Goal: Find specific page/section: Find specific page/section

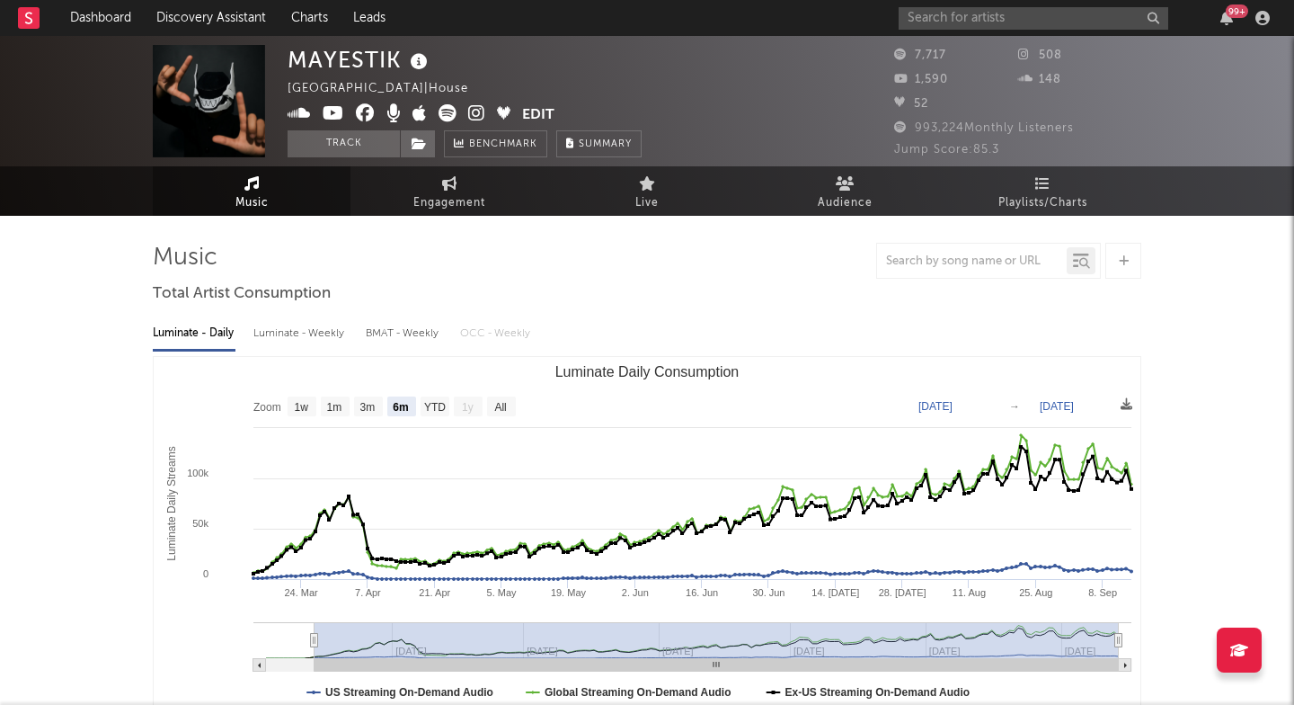
select select "6m"
click at [927, 15] on input "text" at bounding box center [1034, 18] width 270 height 22
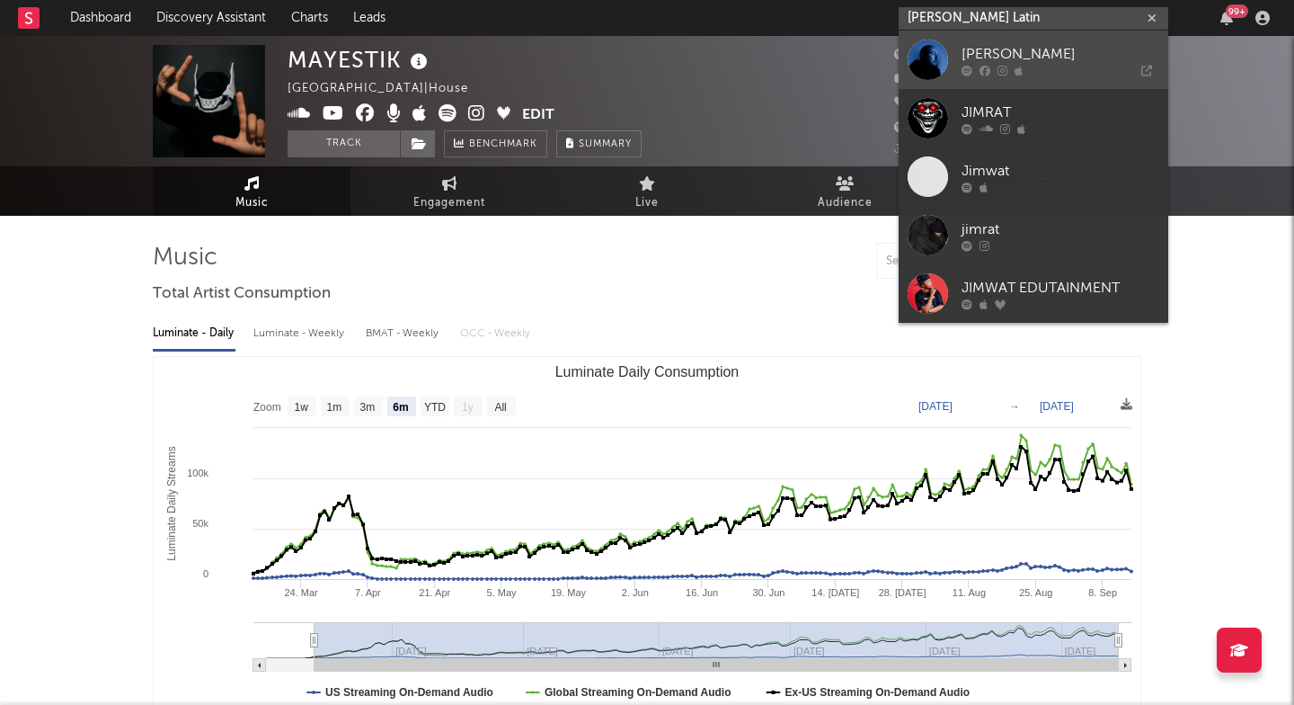
type input "Jim Latin"
drag, startPoint x: 959, startPoint y: 49, endPoint x: 1016, endPoint y: 65, distance: 59.5
click at [1016, 65] on icon at bounding box center [1019, 70] width 8 height 11
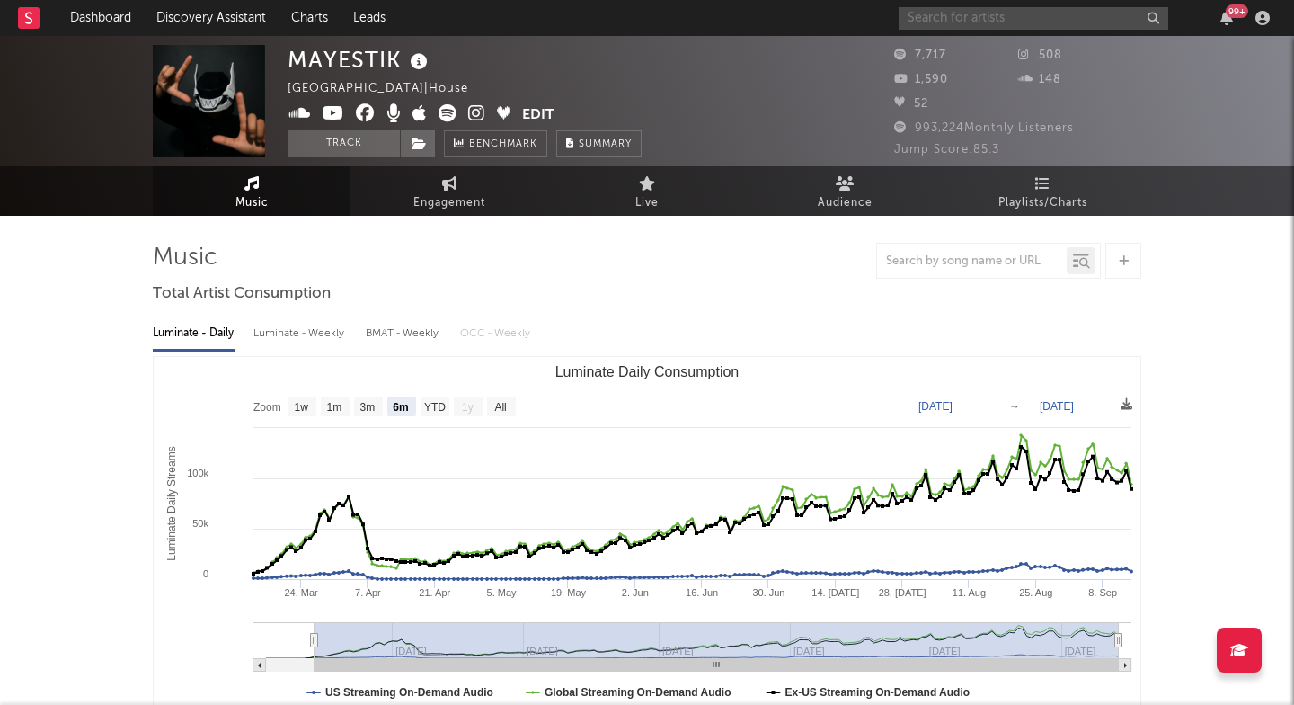
click at [1033, 23] on input "text" at bounding box center [1034, 18] width 270 height 22
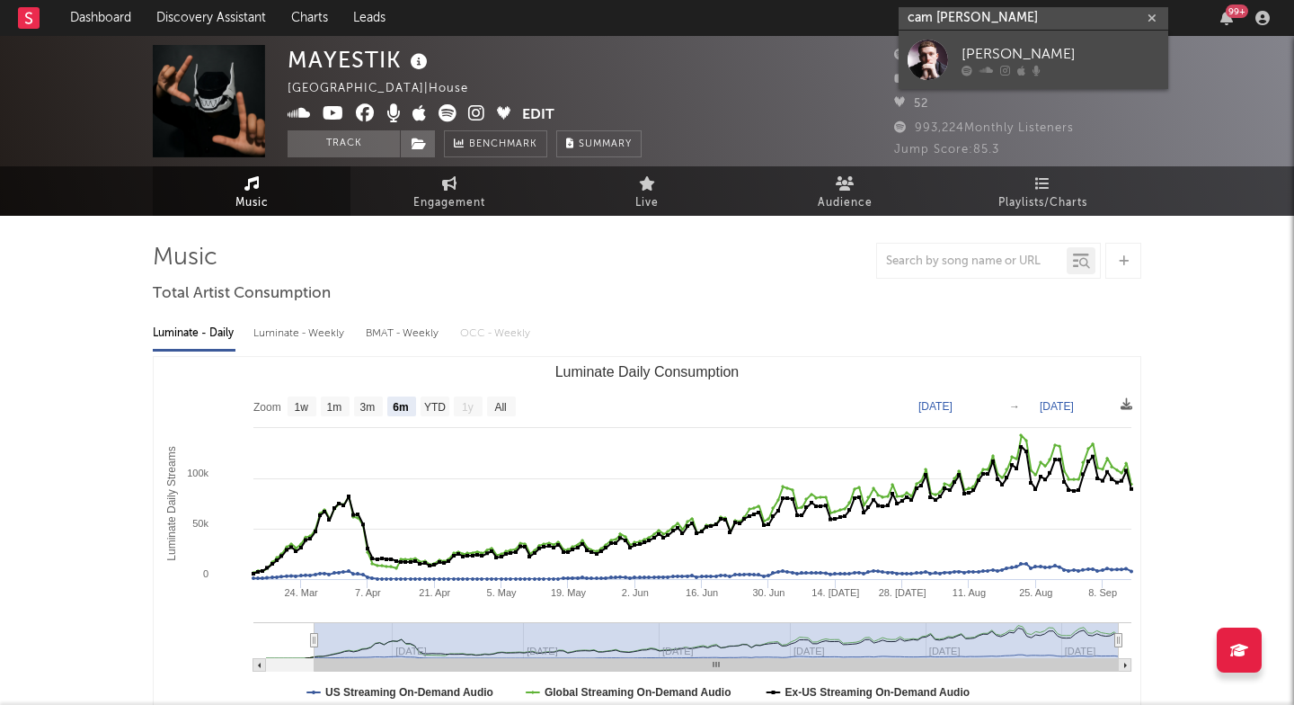
type input "cam stockman"
click at [990, 75] on icon at bounding box center [986, 70] width 13 height 11
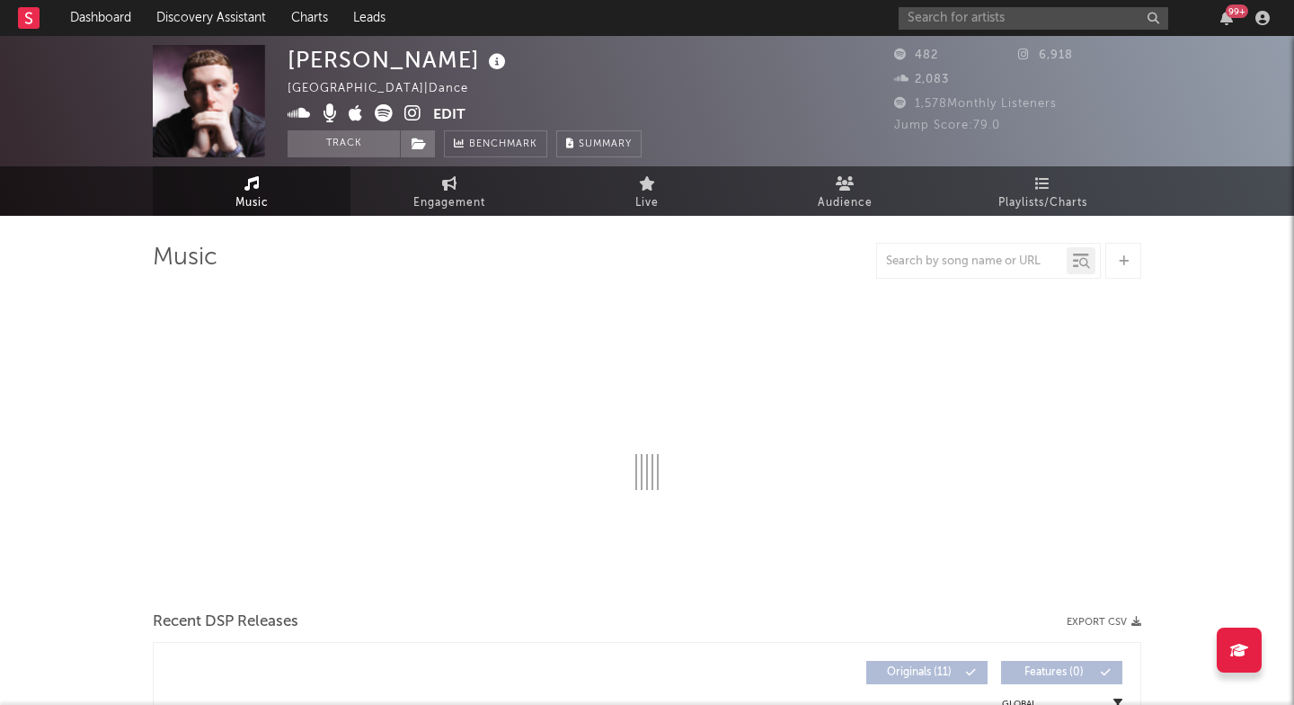
select select "1w"
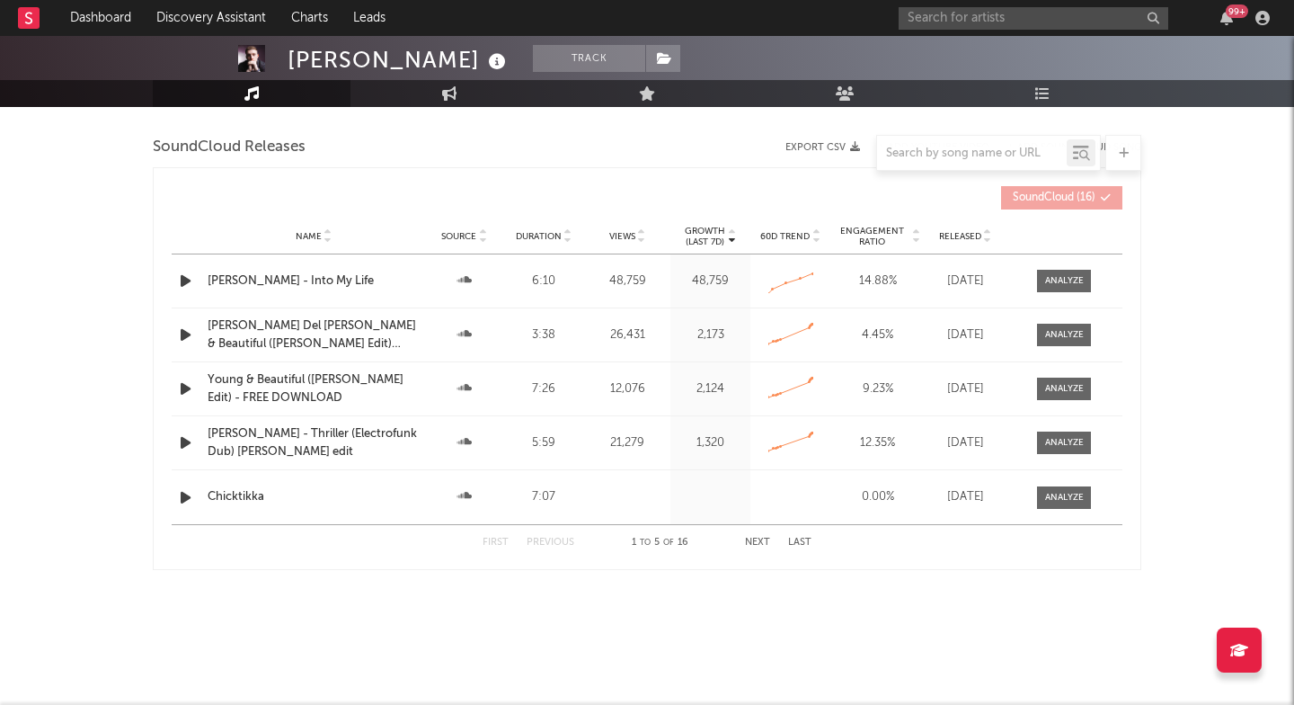
scroll to position [1611, 0]
click at [1049, 285] on div at bounding box center [1064, 281] width 39 height 13
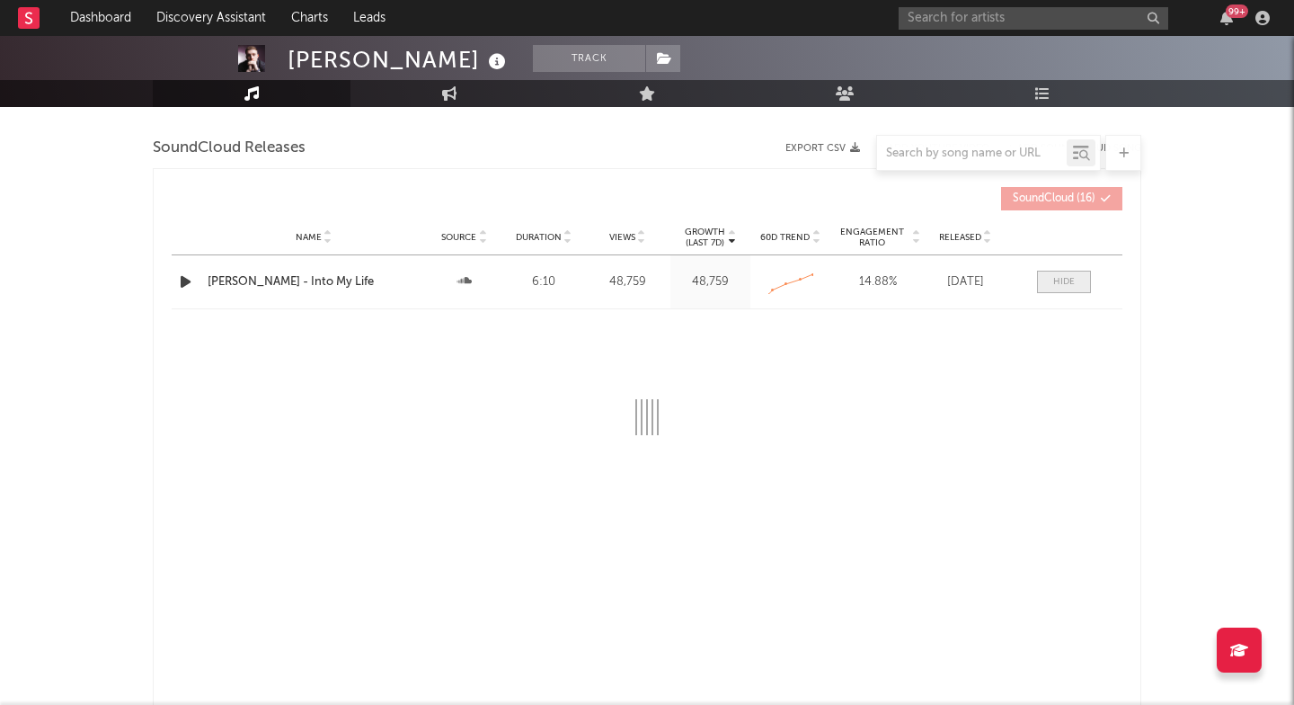
select select "All"
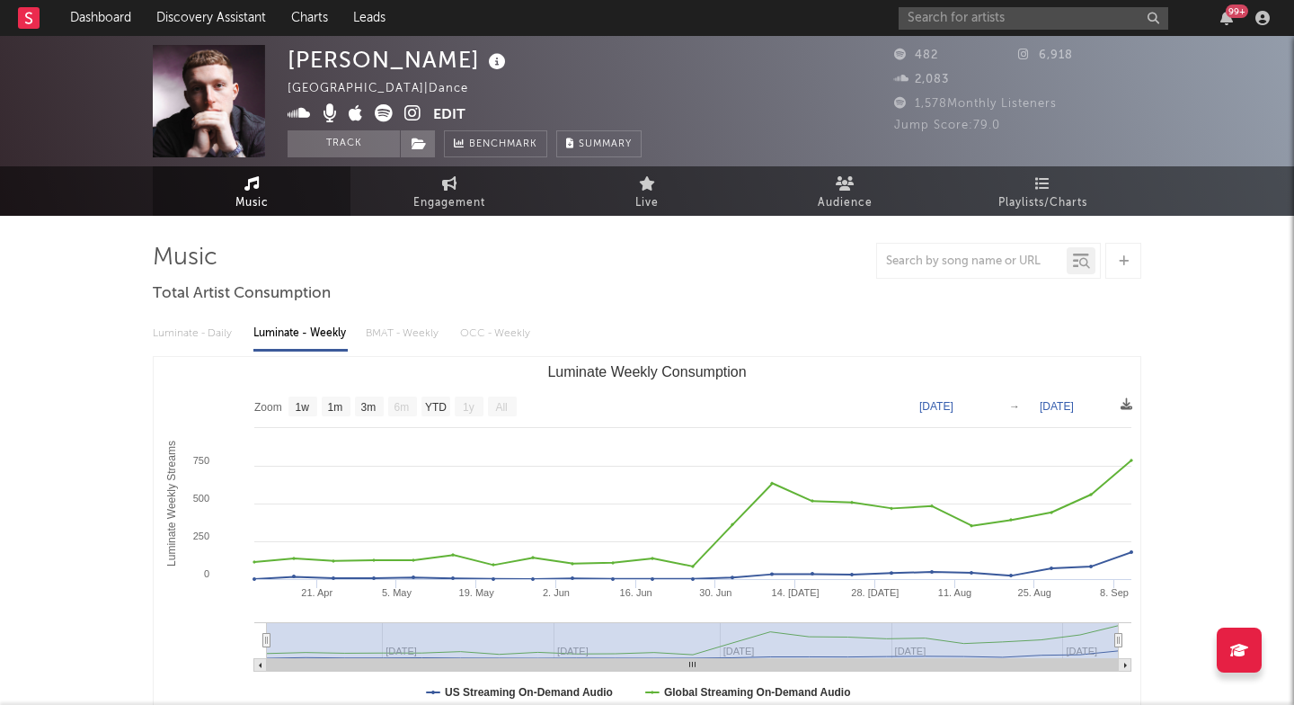
scroll to position [0, 0]
click at [410, 119] on icon at bounding box center [412, 113] width 17 height 18
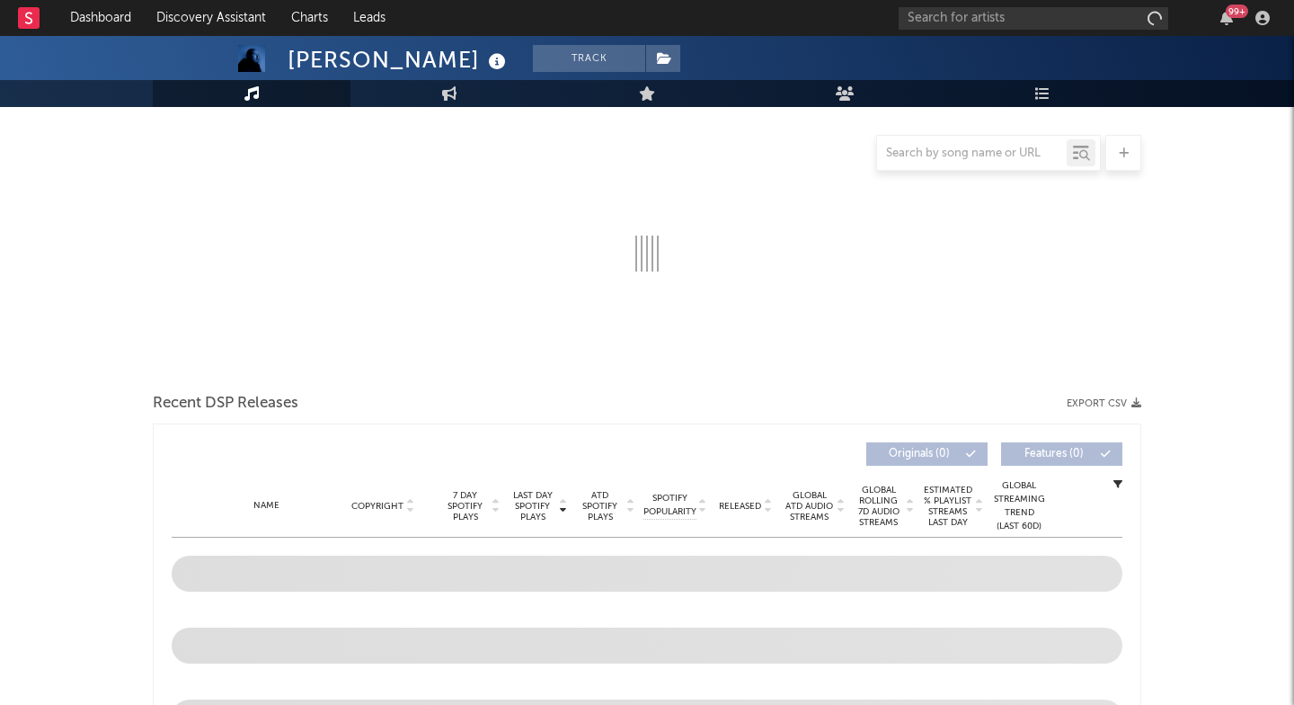
scroll to position [258, 0]
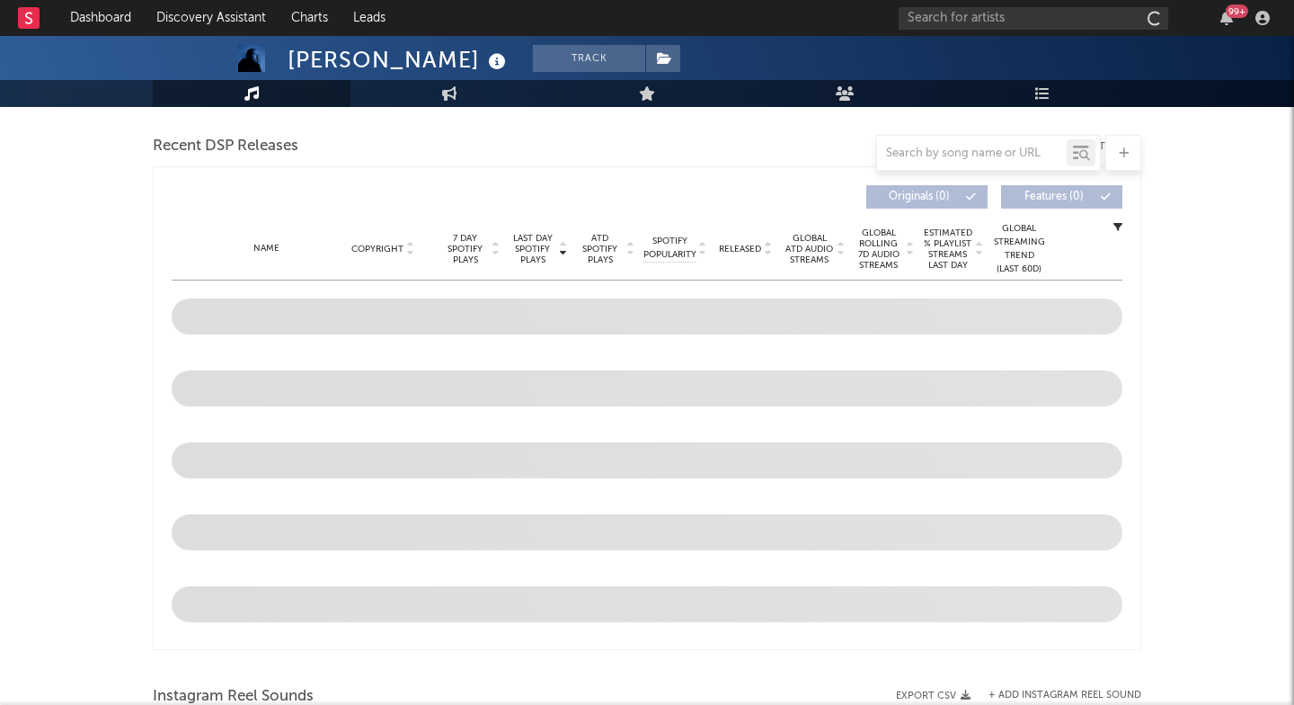
select select "1w"
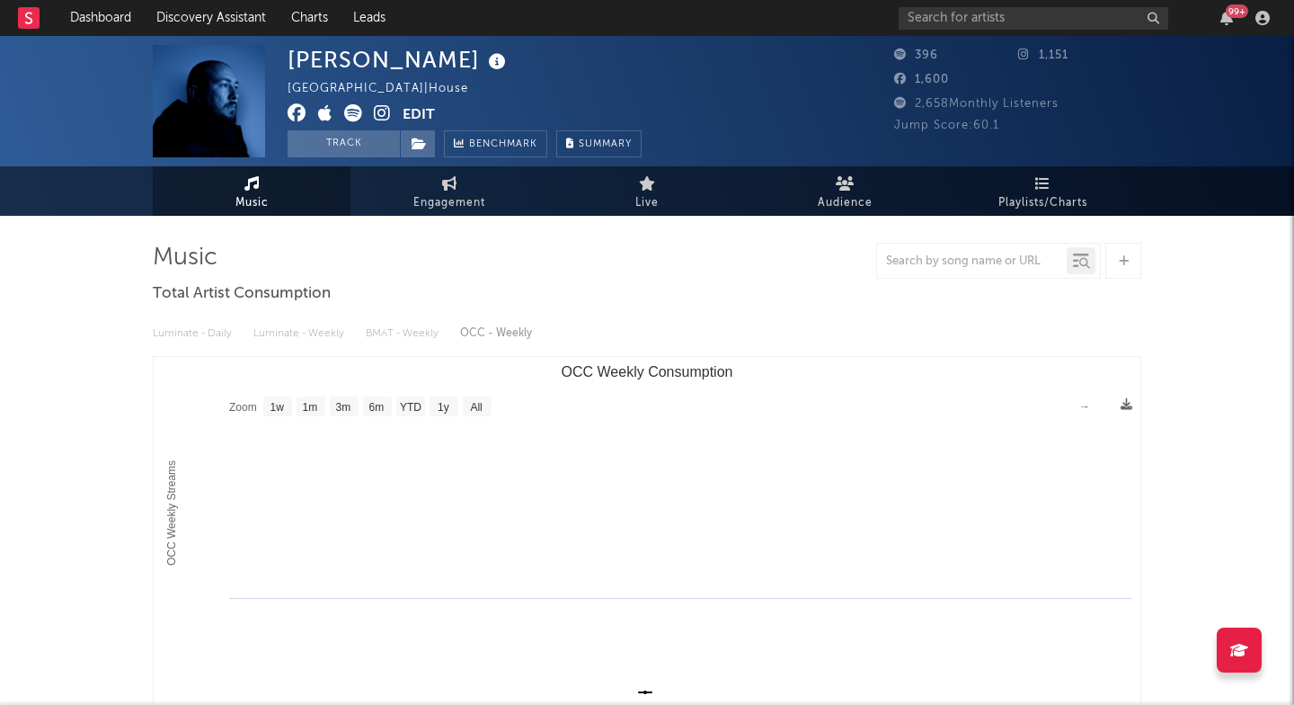
scroll to position [0, 0]
click at [379, 118] on icon at bounding box center [382, 113] width 17 height 18
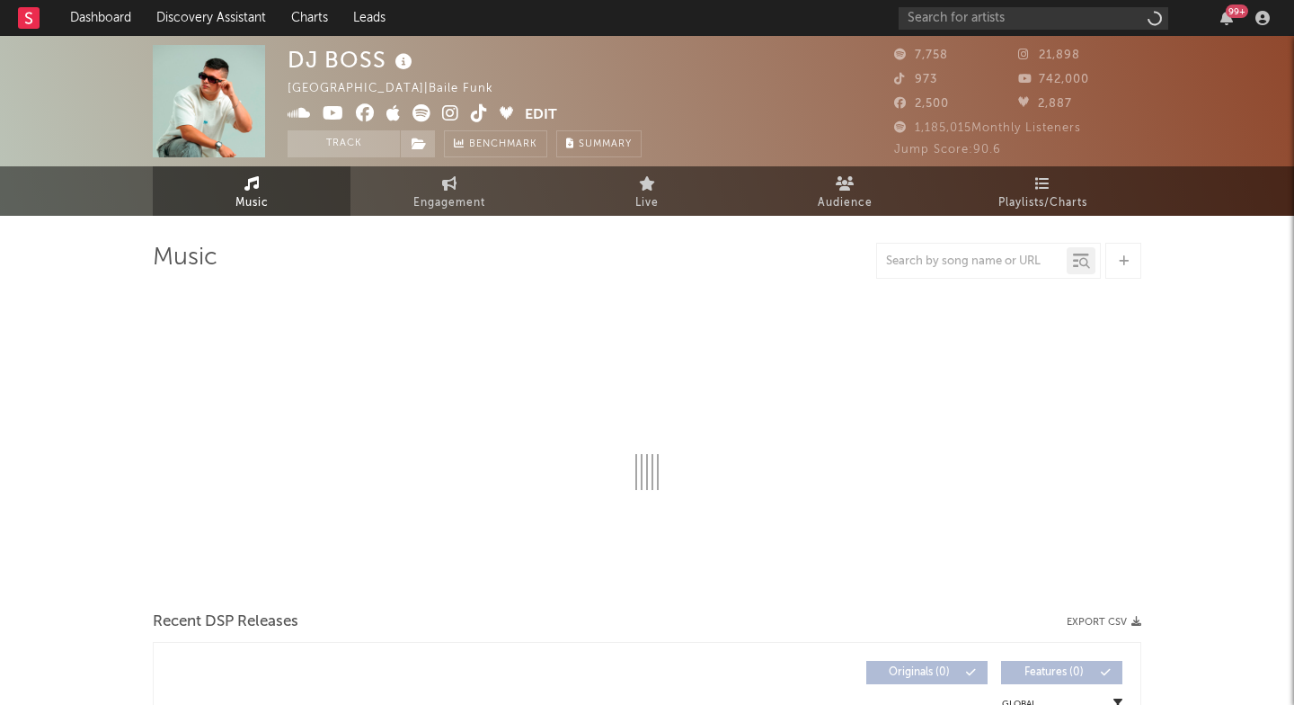
select select "6m"
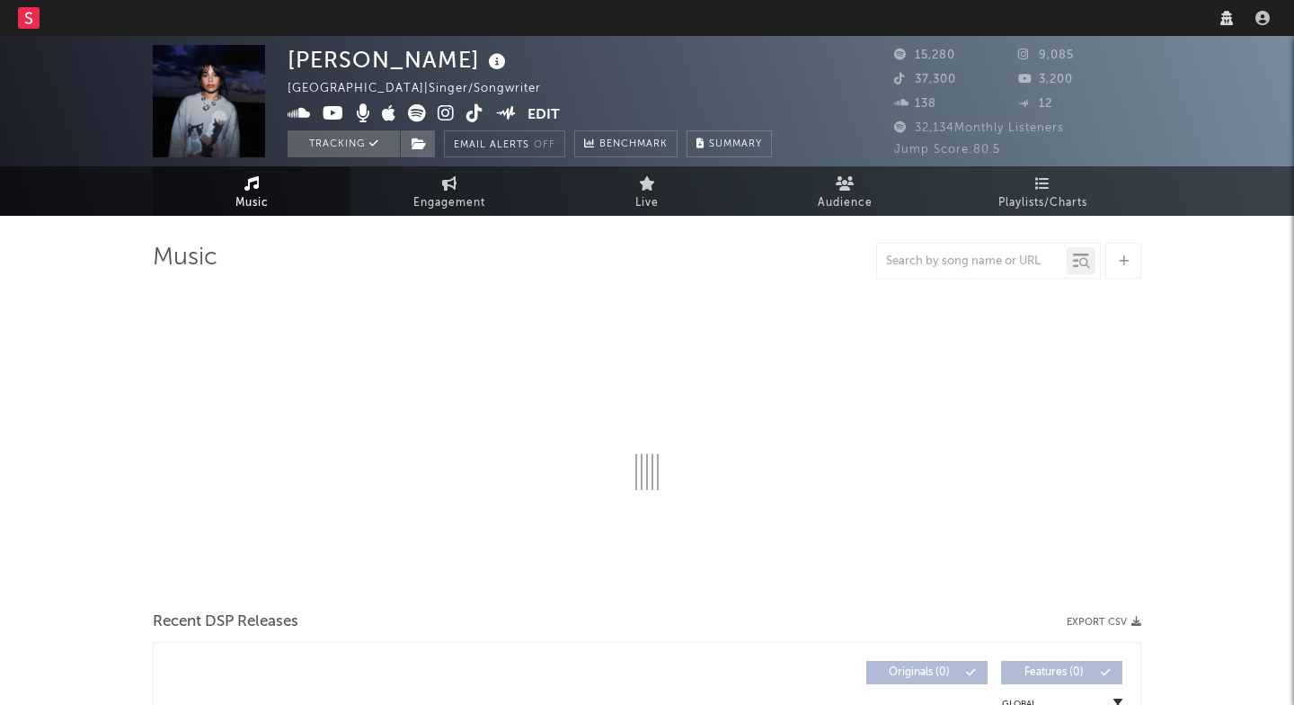
select select "1w"
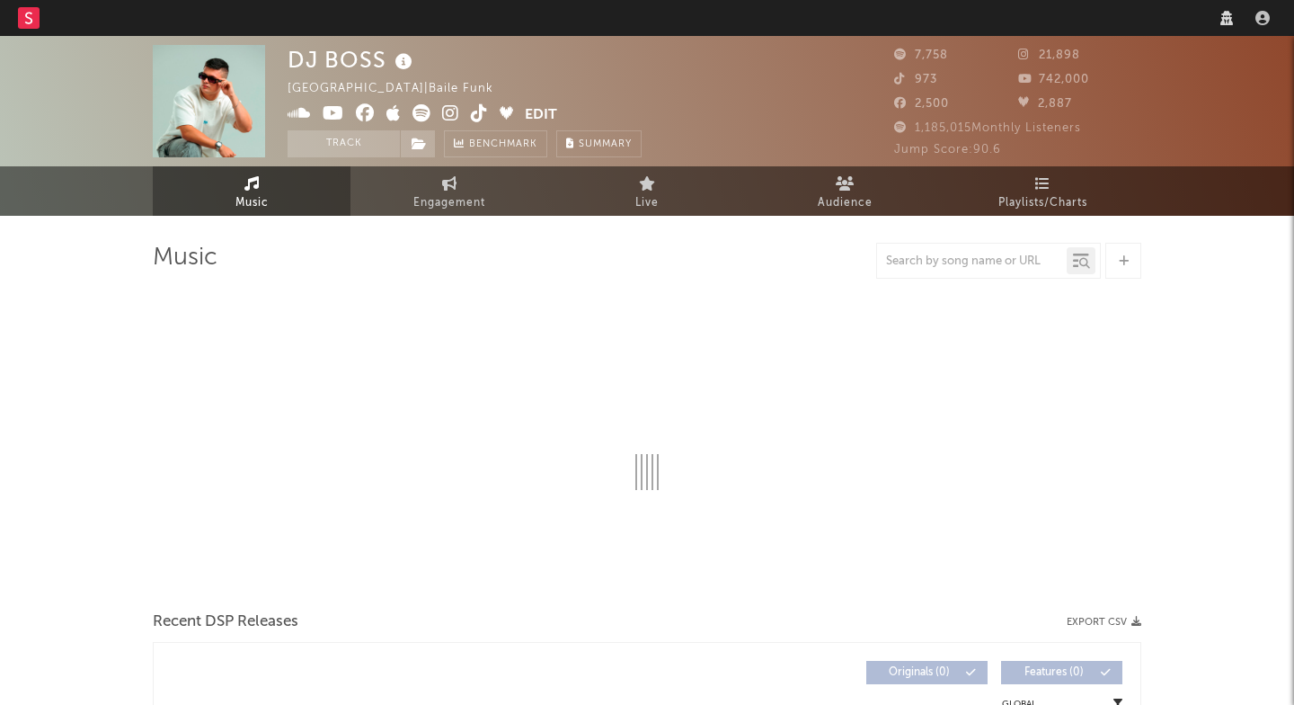
select select "6m"
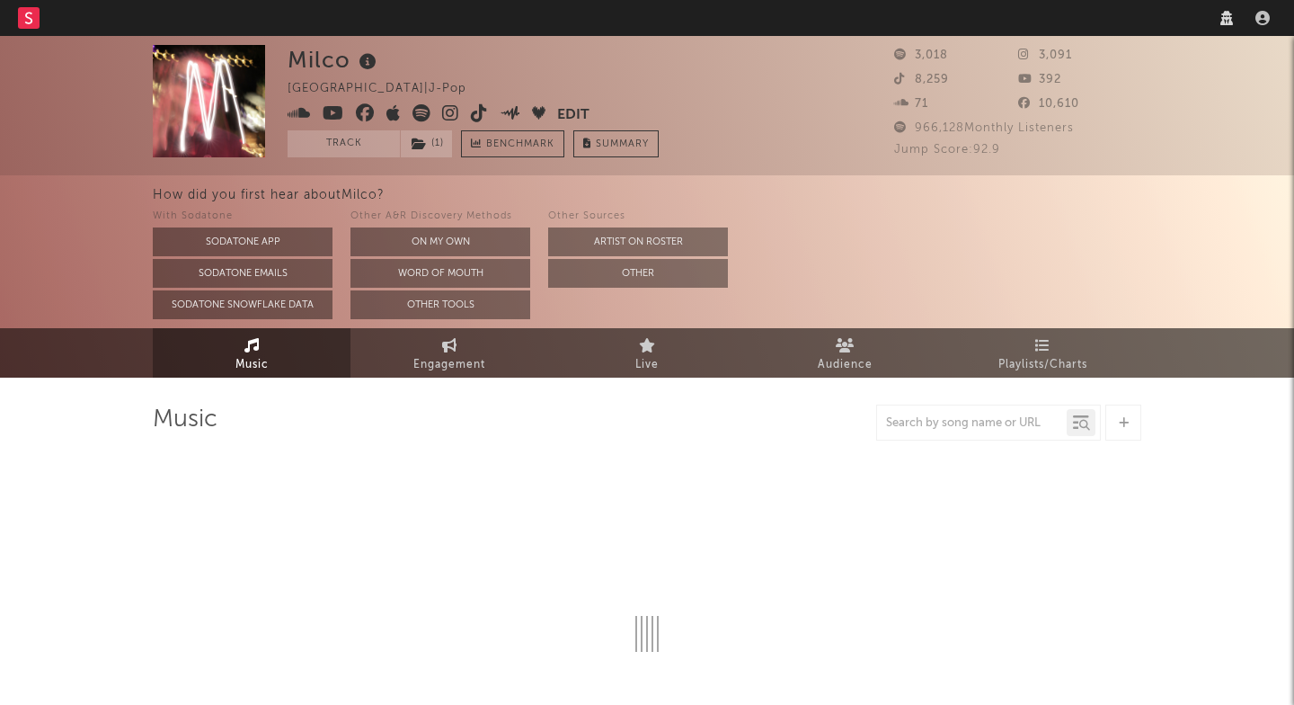
select select "1w"
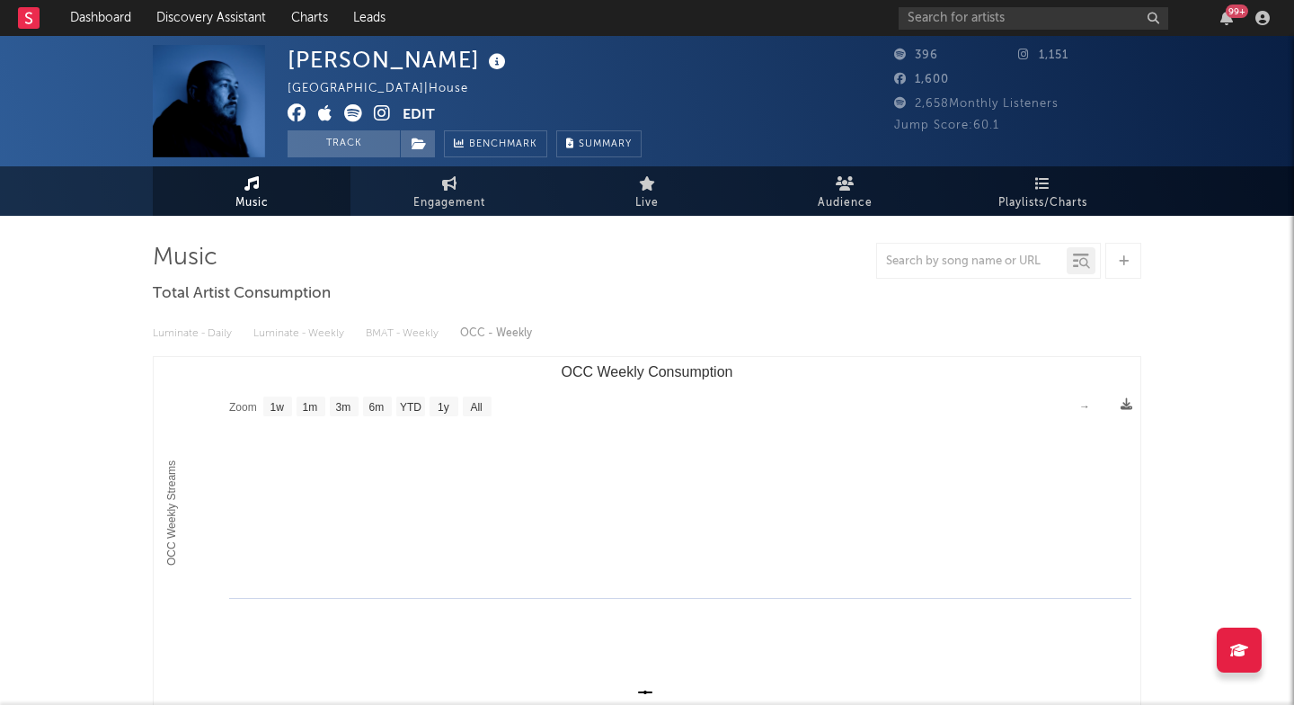
select select "1w"
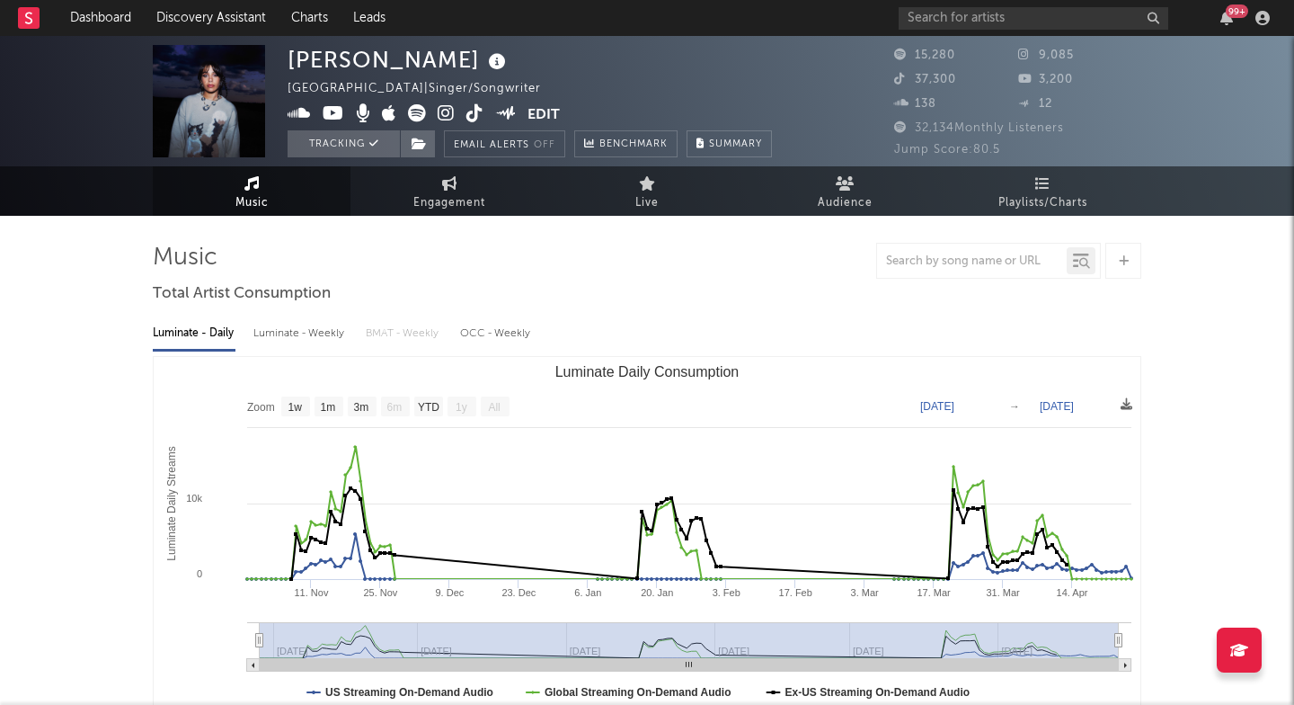
select select "1w"
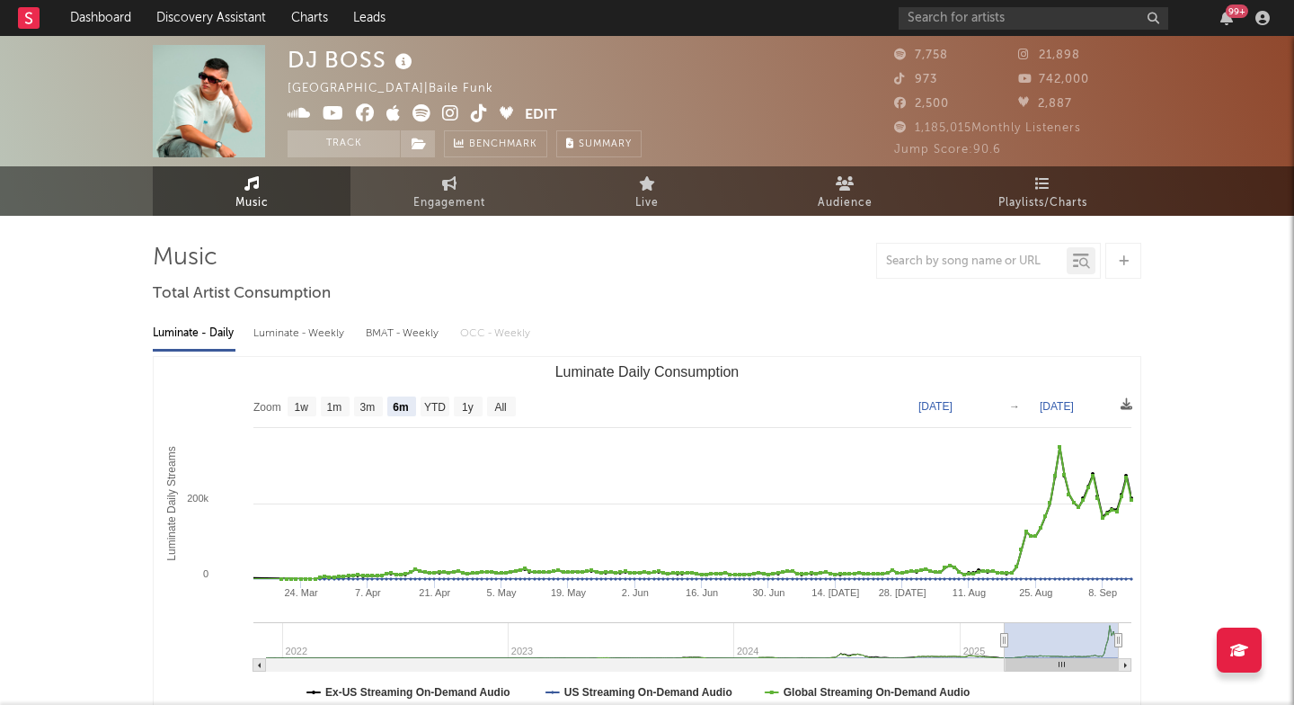
select select "6m"
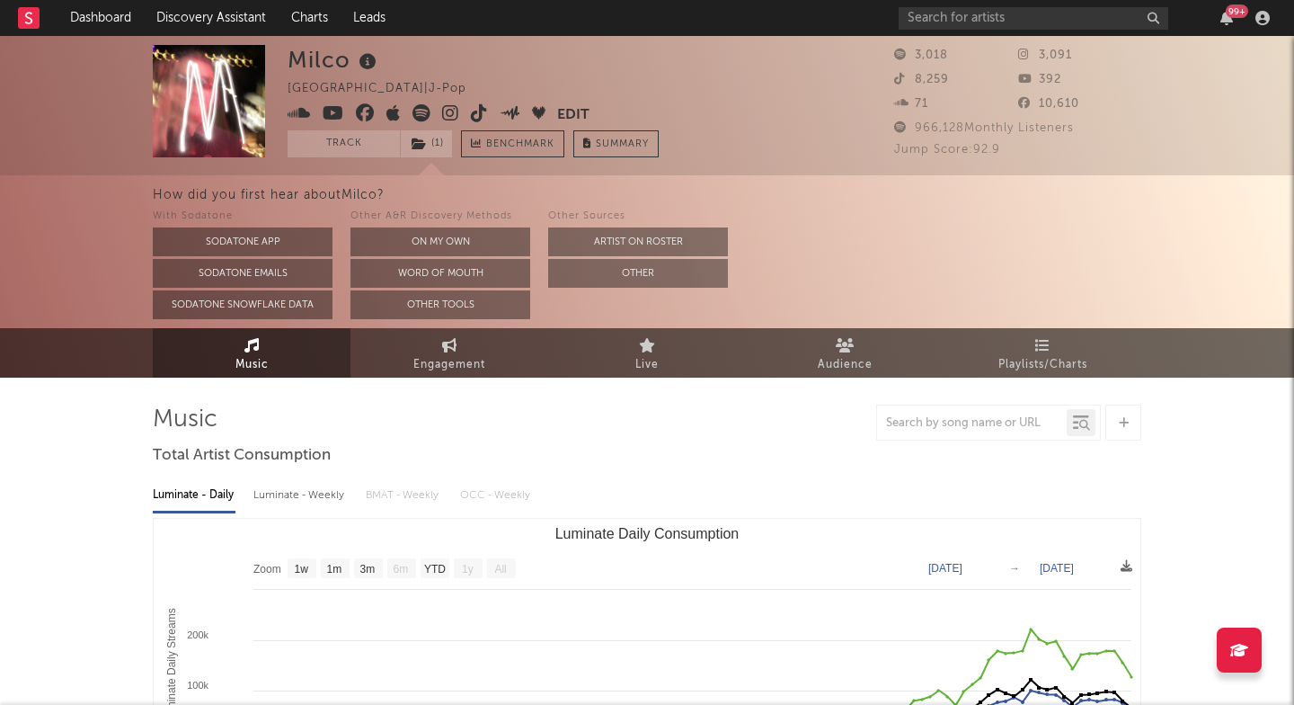
select select "1w"
click at [934, 22] on input "text" at bounding box center [1034, 18] width 270 height 22
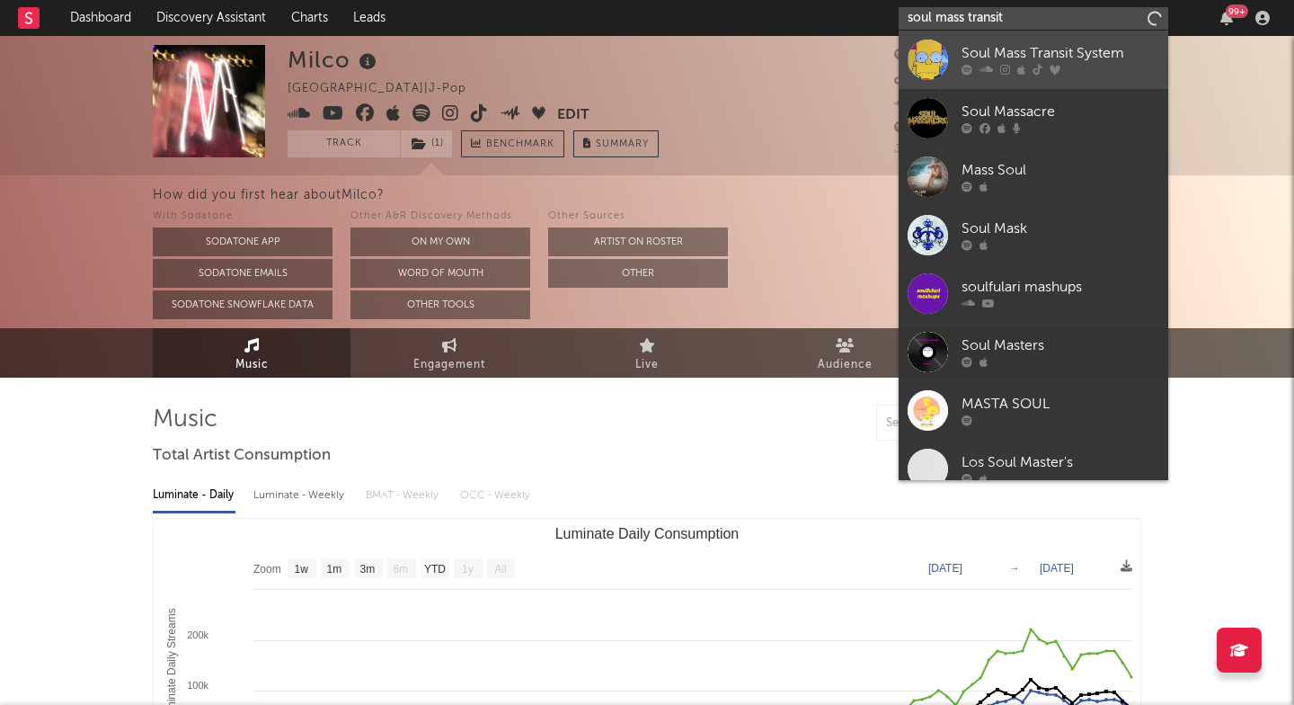
type input "soul mass transit"
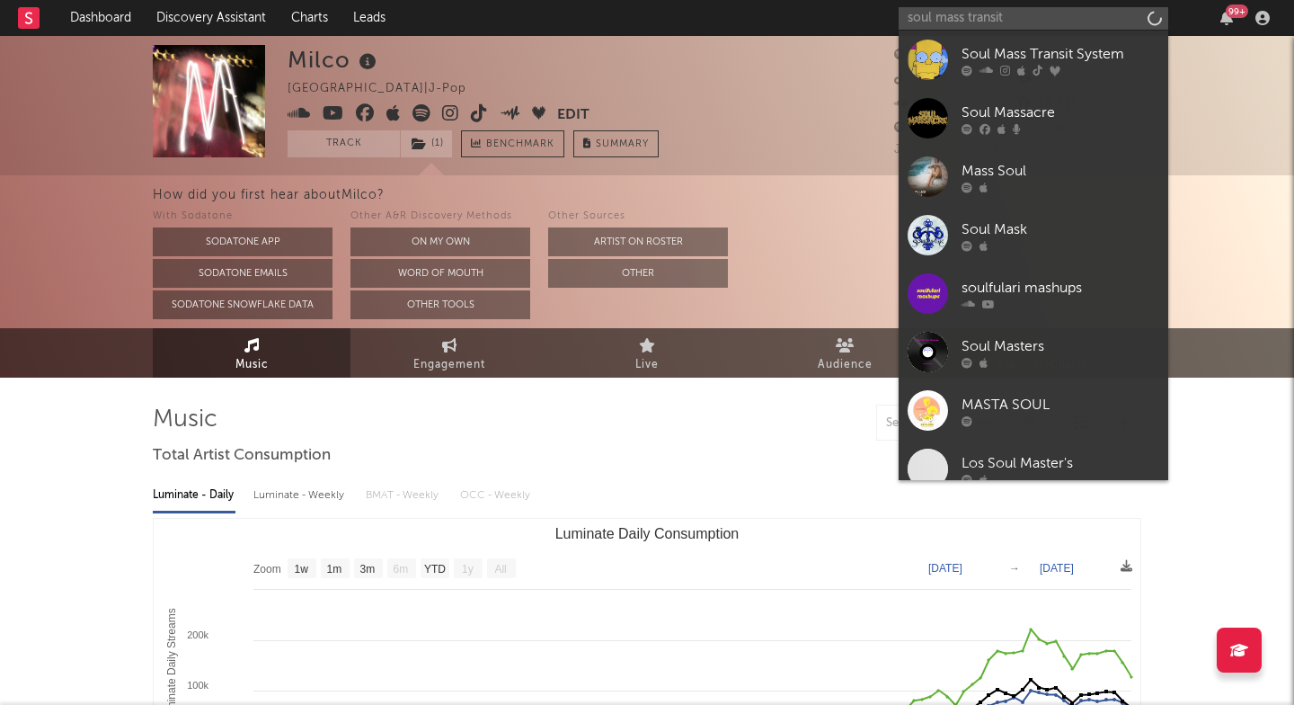
drag, startPoint x: 948, startPoint y: 66, endPoint x: 951, endPoint y: 75, distance: 10.2
click at [951, 75] on link "Soul Mass Transit System" at bounding box center [1034, 60] width 270 height 58
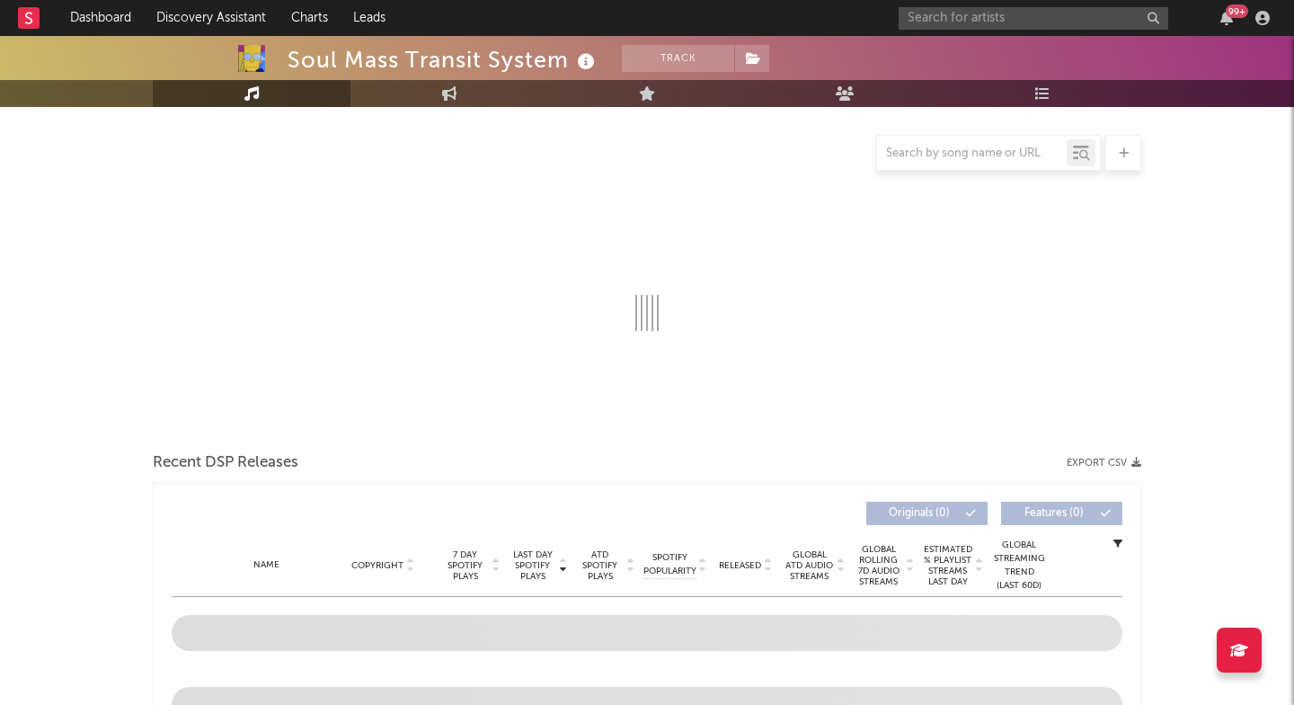
scroll to position [168, 0]
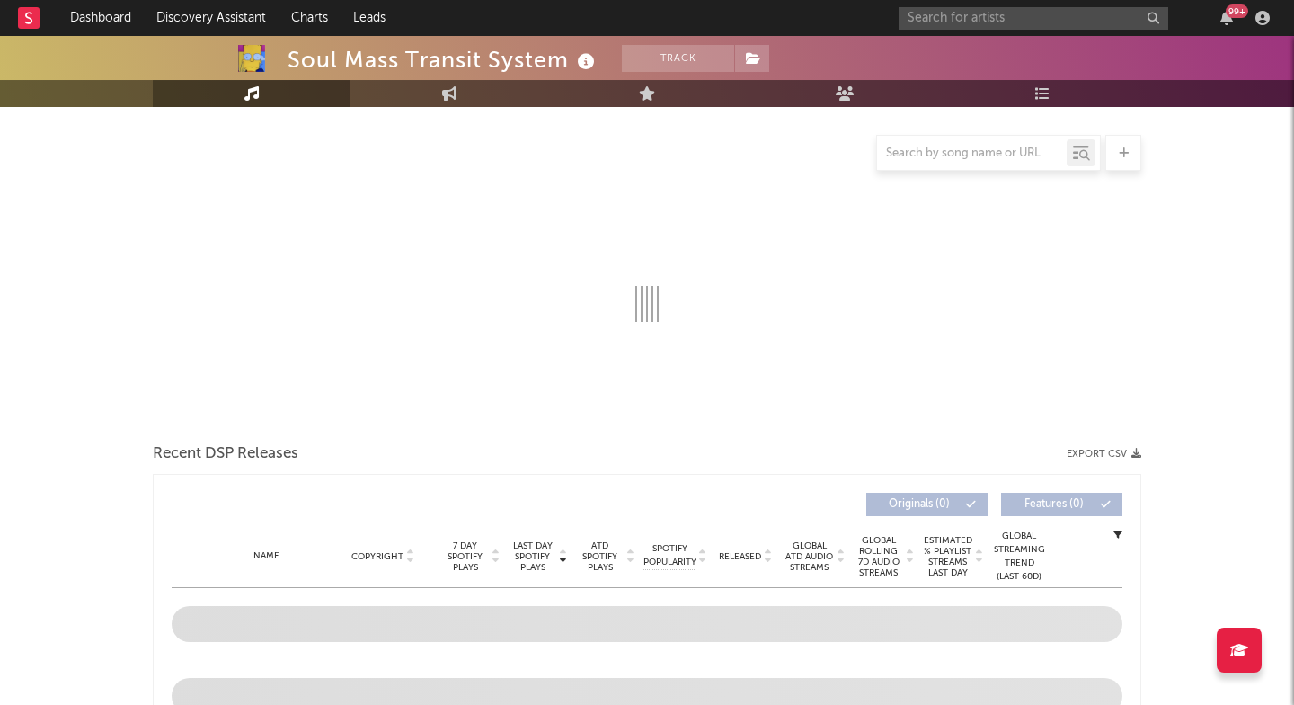
select select "6m"
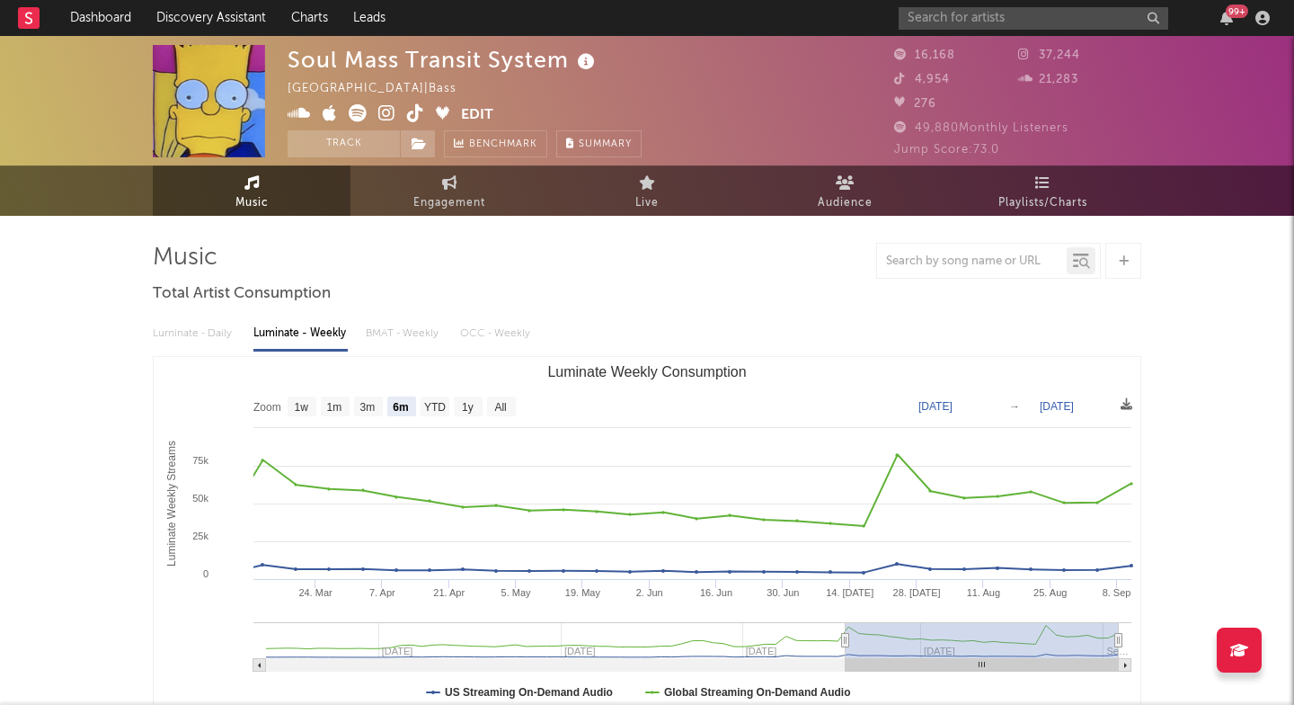
scroll to position [0, 0]
click at [387, 105] on icon at bounding box center [386, 113] width 17 height 18
click at [35, 14] on rect at bounding box center [29, 18] width 22 height 22
